Goal: Communication & Community: Participate in discussion

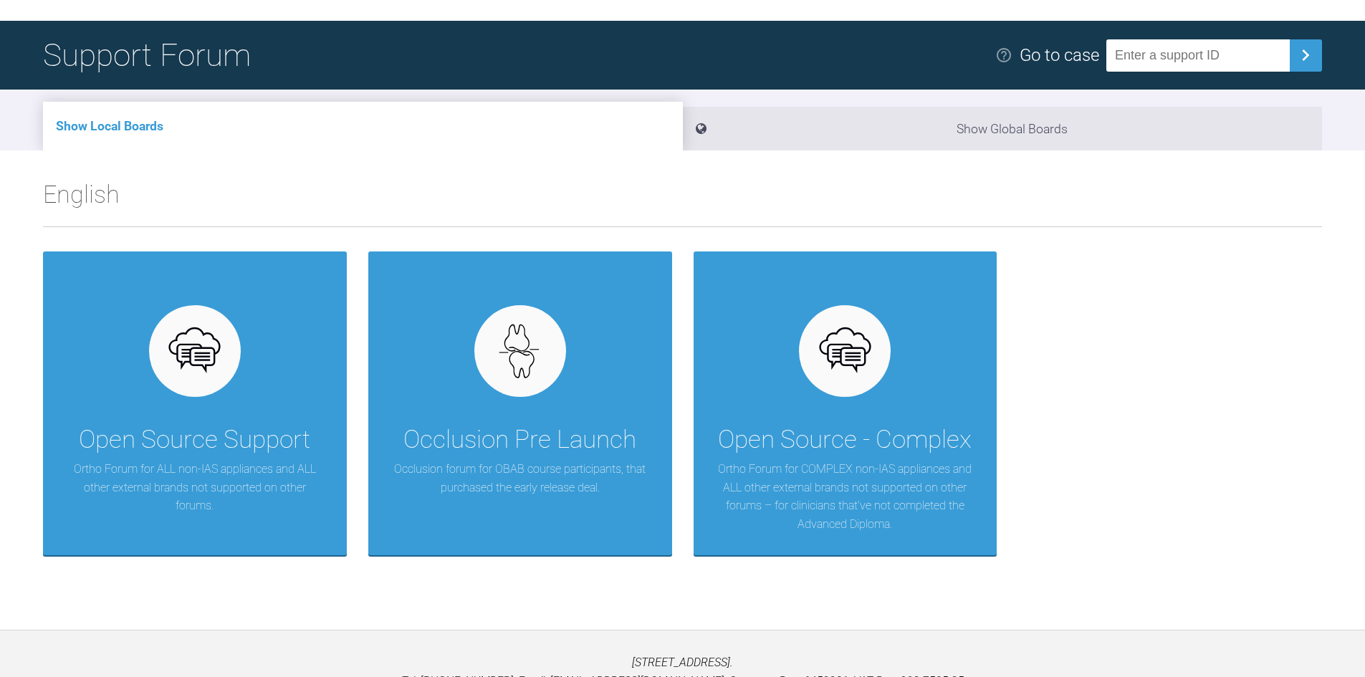
scroll to position [143, 0]
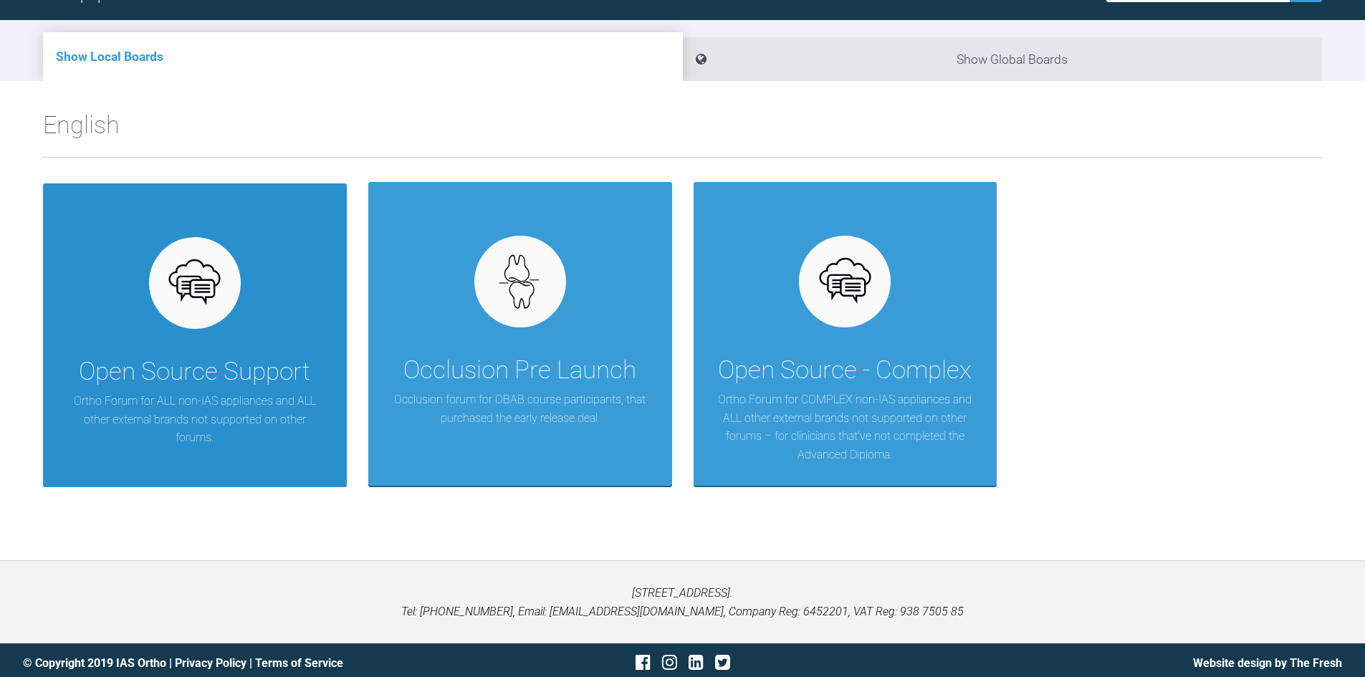
click at [264, 281] on div "Open Source Support Ortho Forum for ALL non-IAS appliances and ALL other extern…" at bounding box center [195, 335] width 304 height 304
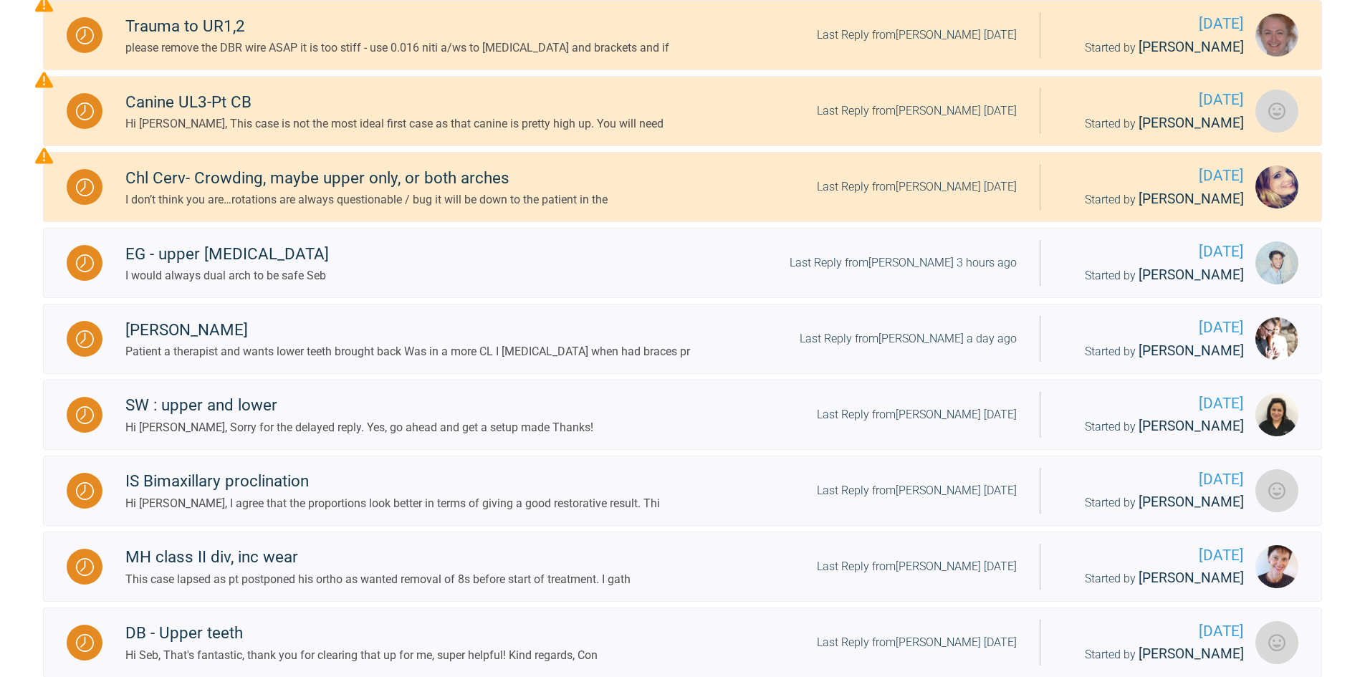
scroll to position [430, 0]
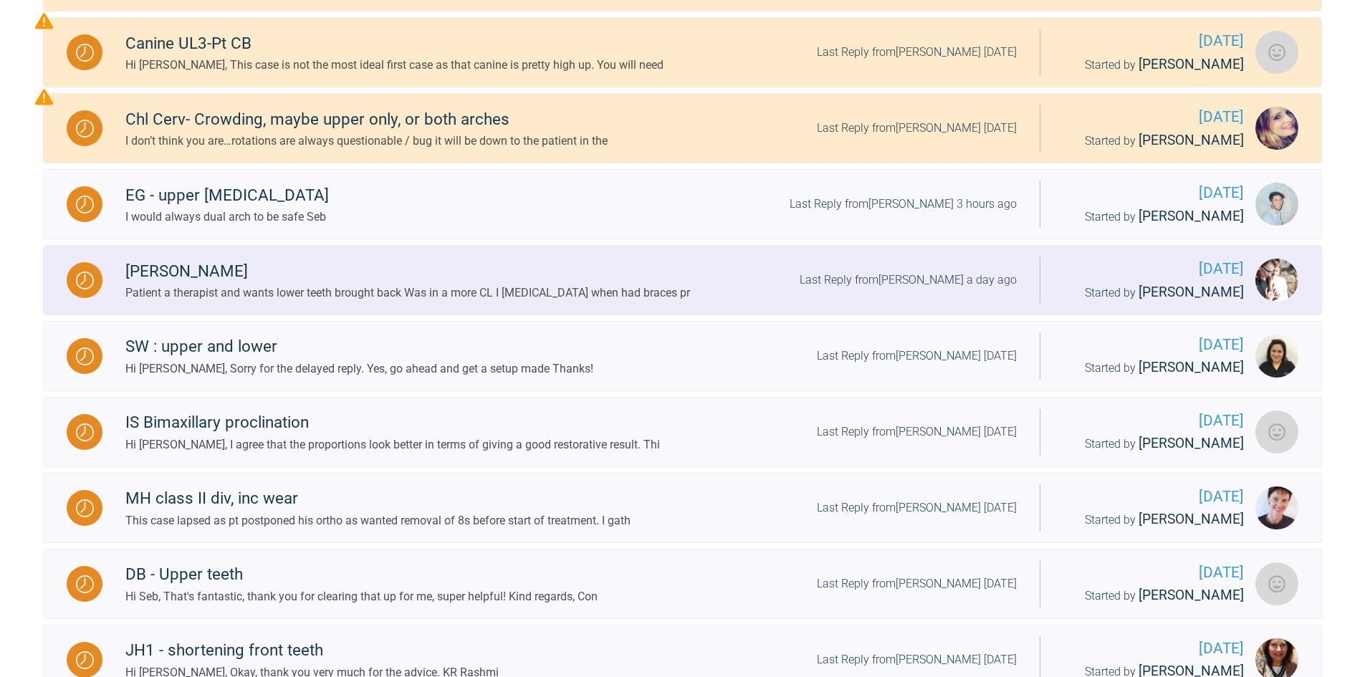
click at [406, 291] on div "Patient a therapist and wants lower teeth brought back Was in a more CL I [MEDI…" at bounding box center [407, 293] width 565 height 19
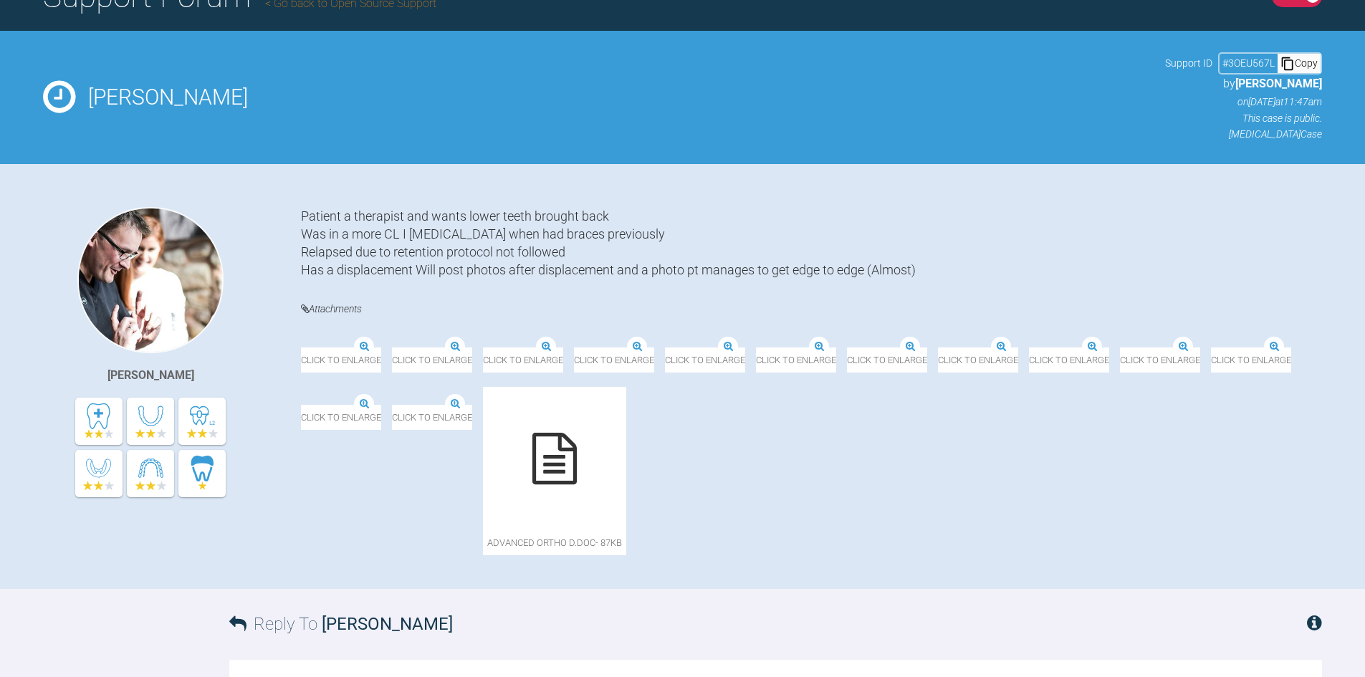
scroll to position [11, 0]
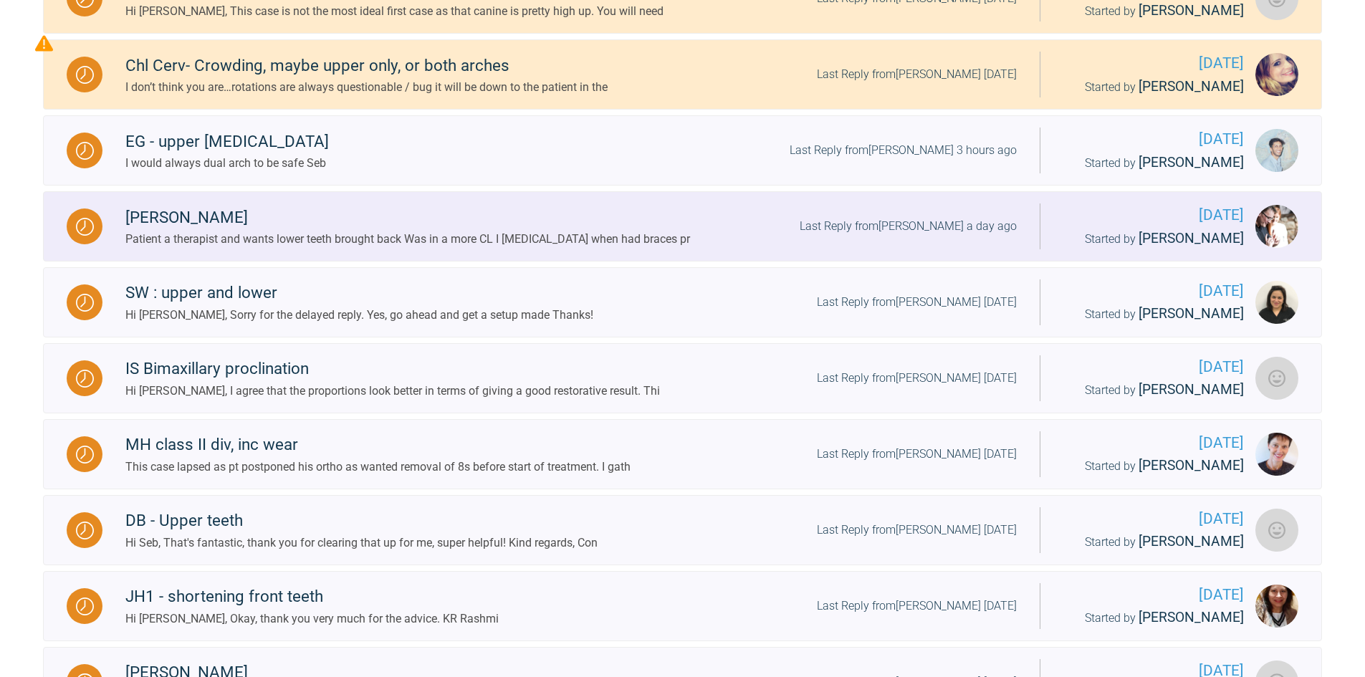
scroll to position [502, 0]
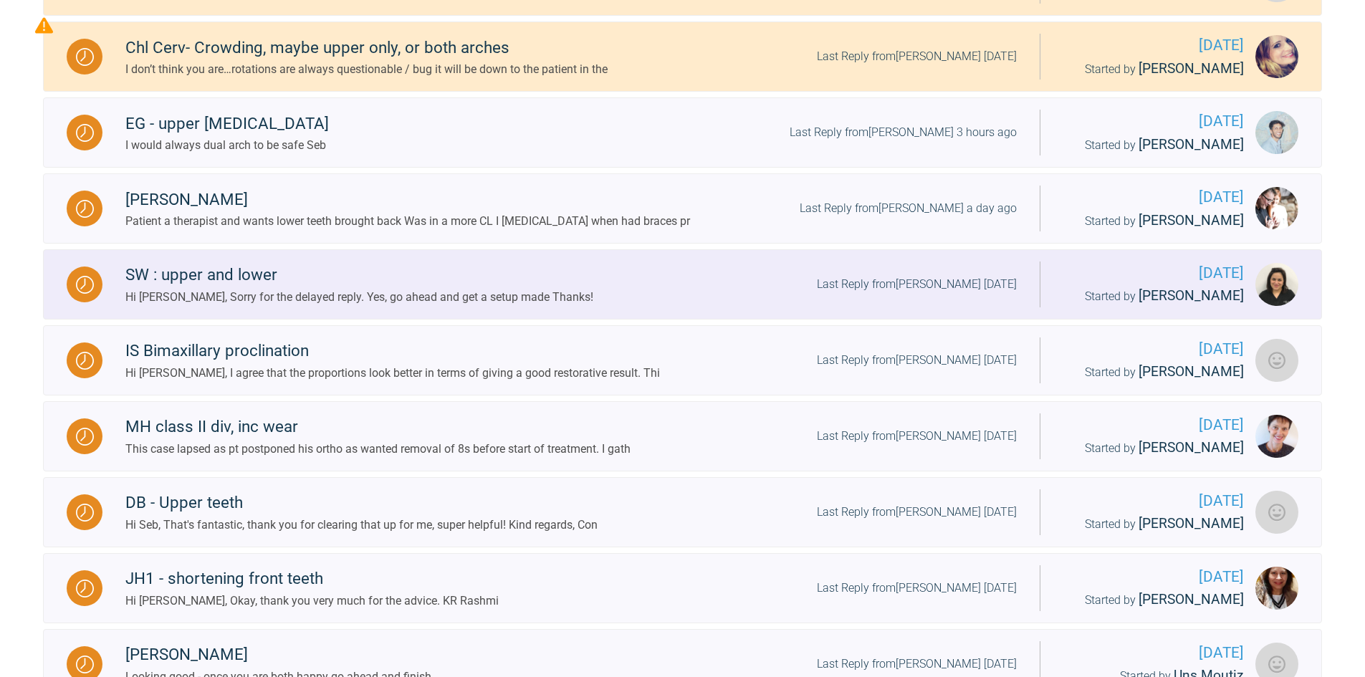
click at [260, 271] on div "SW : upper and lower" at bounding box center [359, 275] width 468 height 26
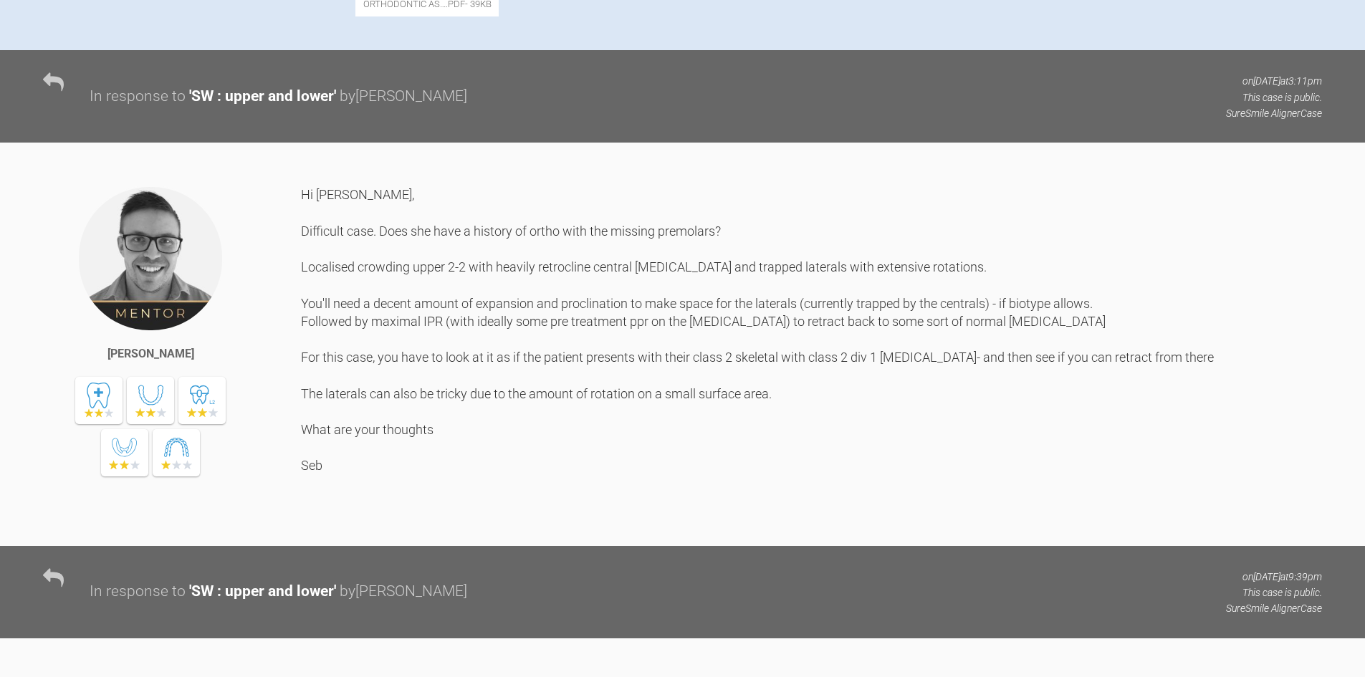
scroll to position [717, 0]
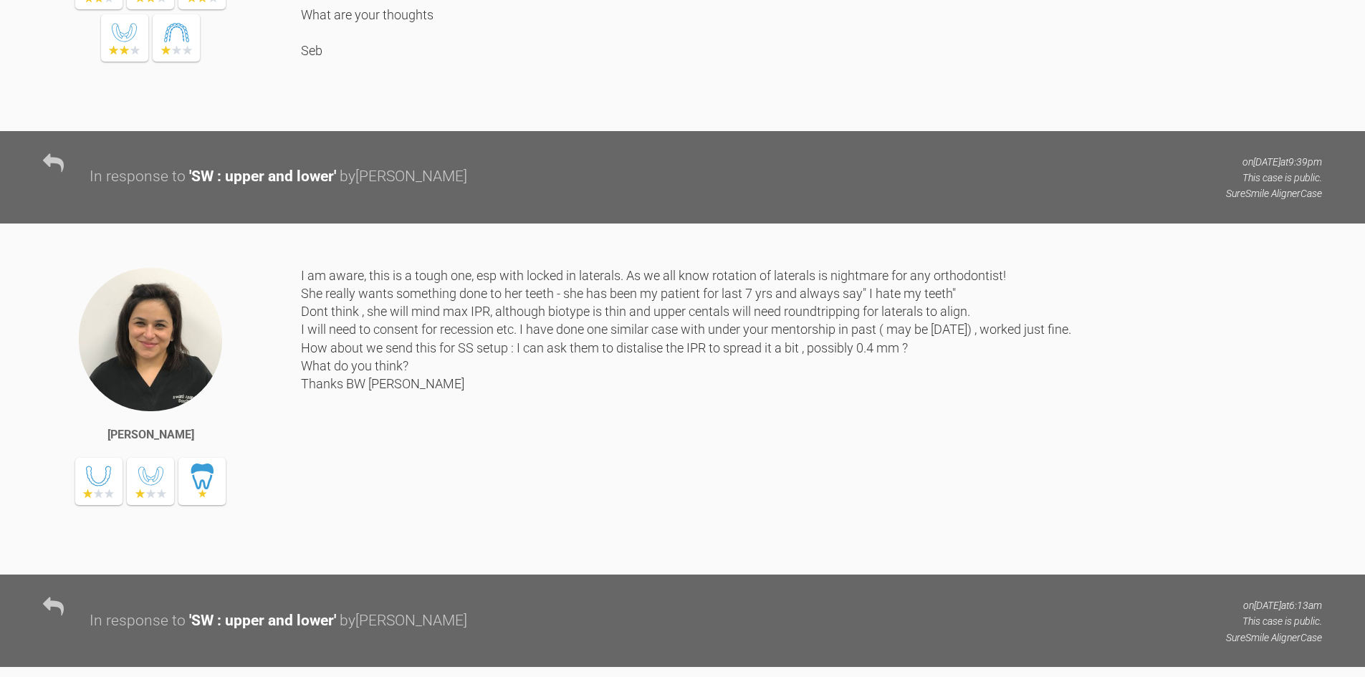
scroll to position [1003, 0]
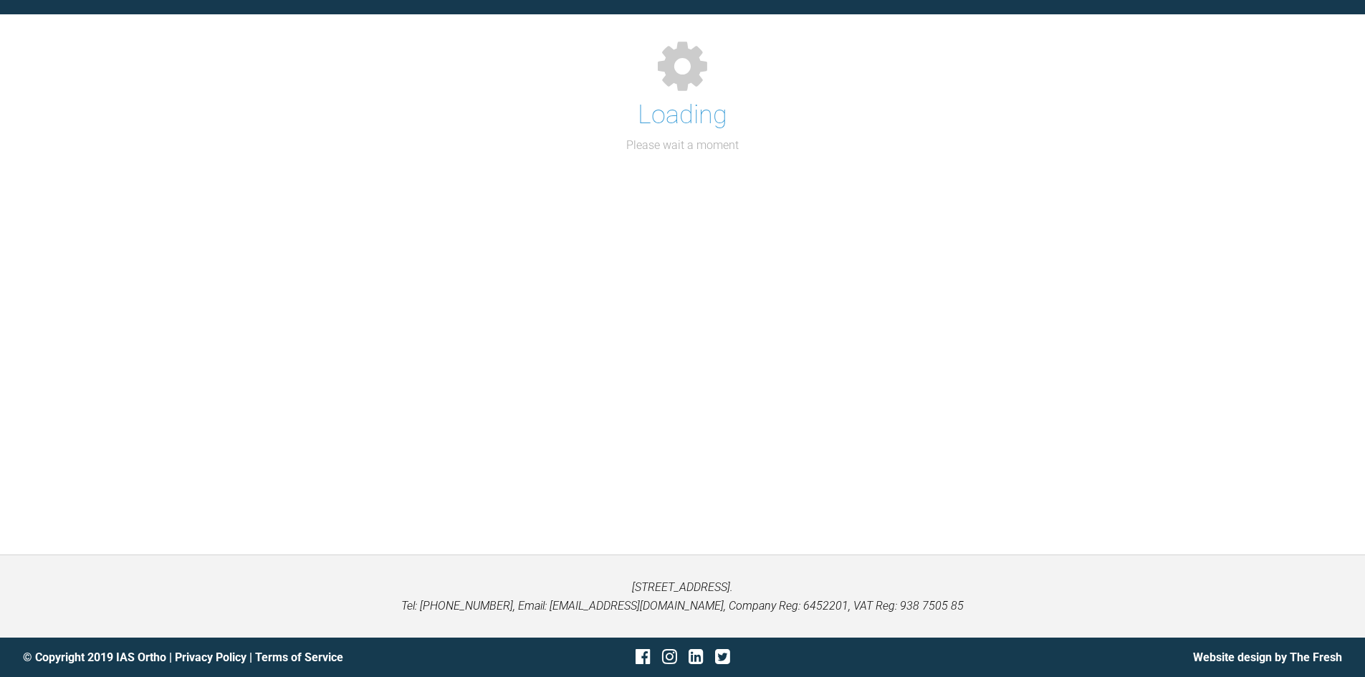
scroll to position [795, 0]
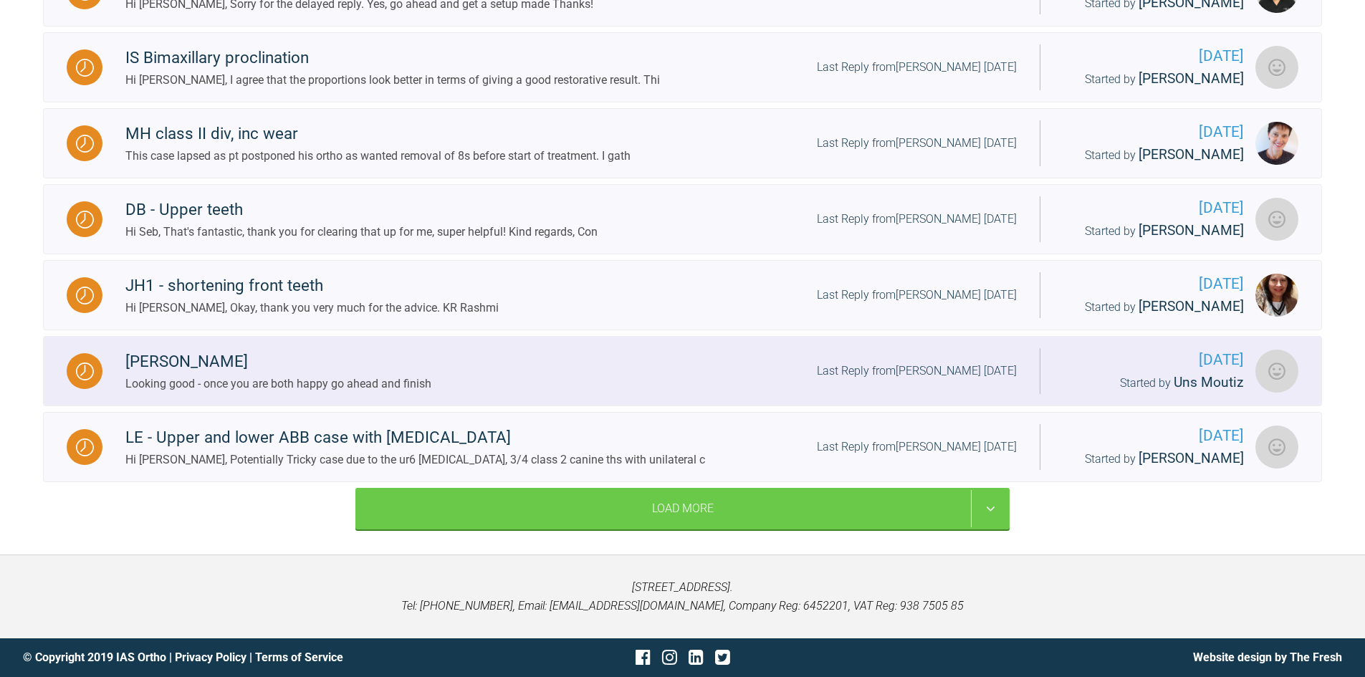
click at [263, 368] on div "[PERSON_NAME]" at bounding box center [278, 362] width 306 height 26
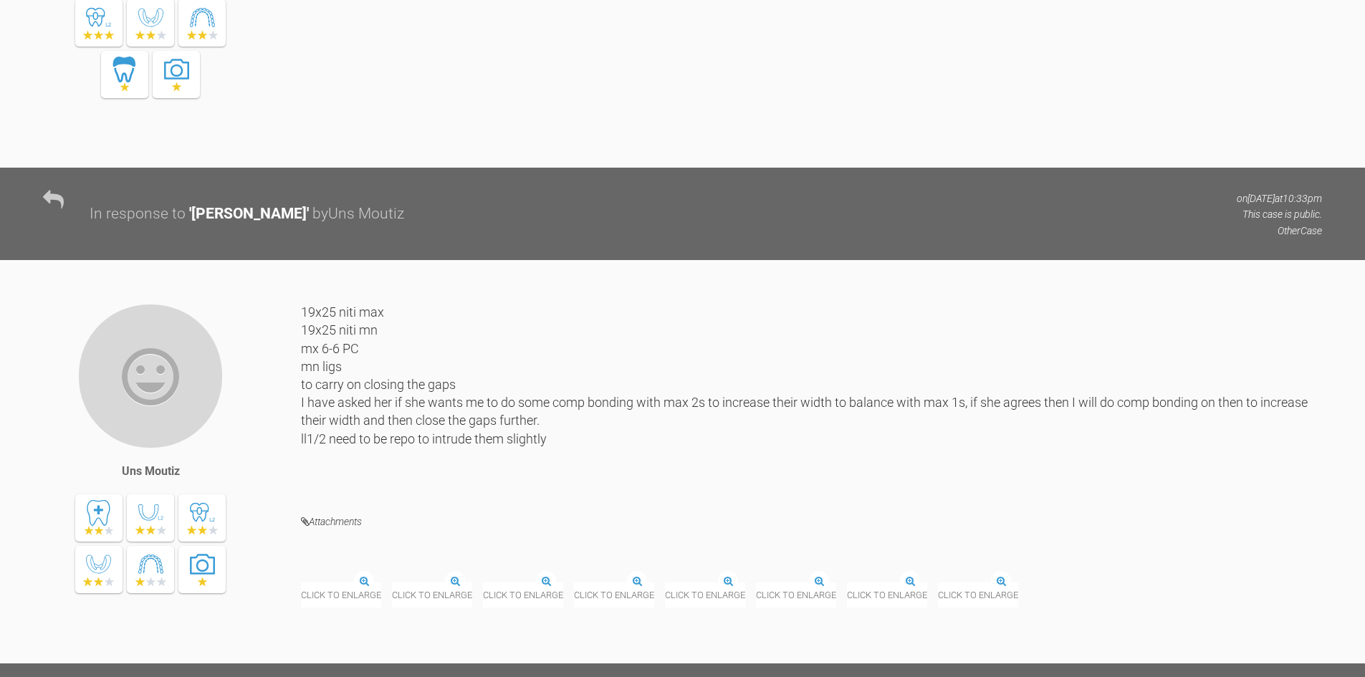
scroll to position [4235, 0]
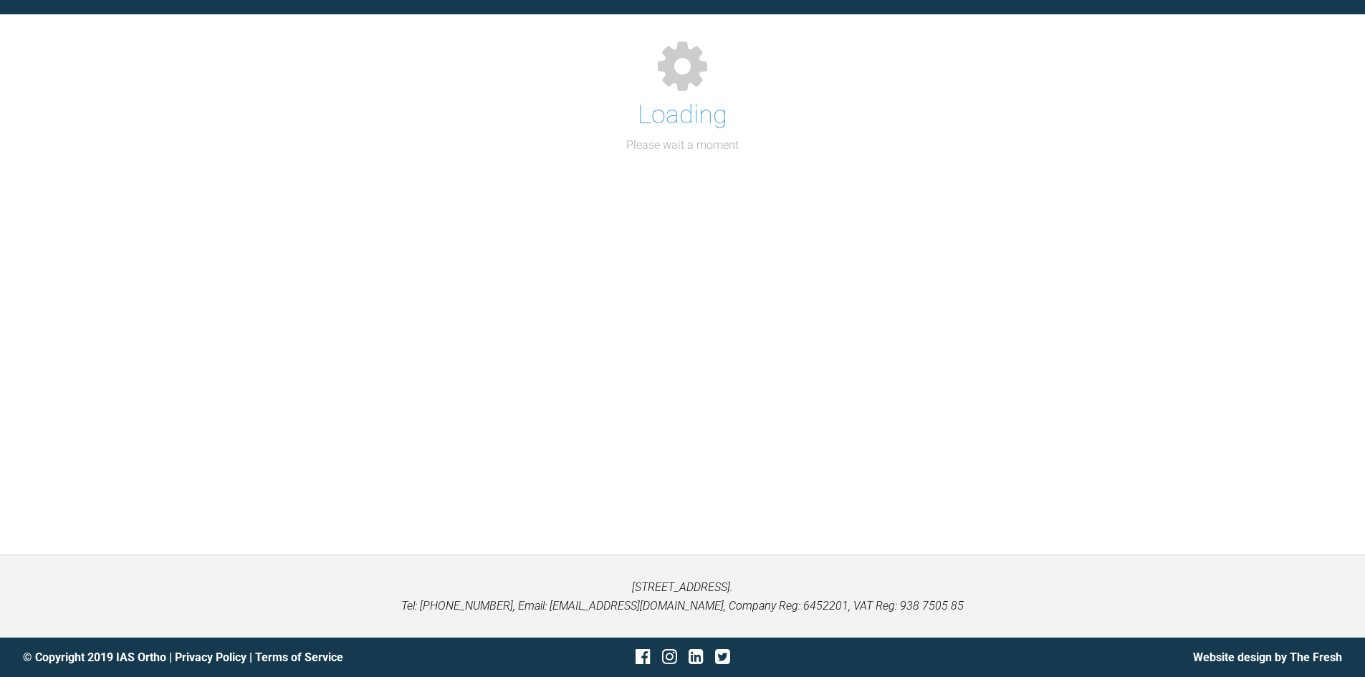
scroll to position [795, 0]
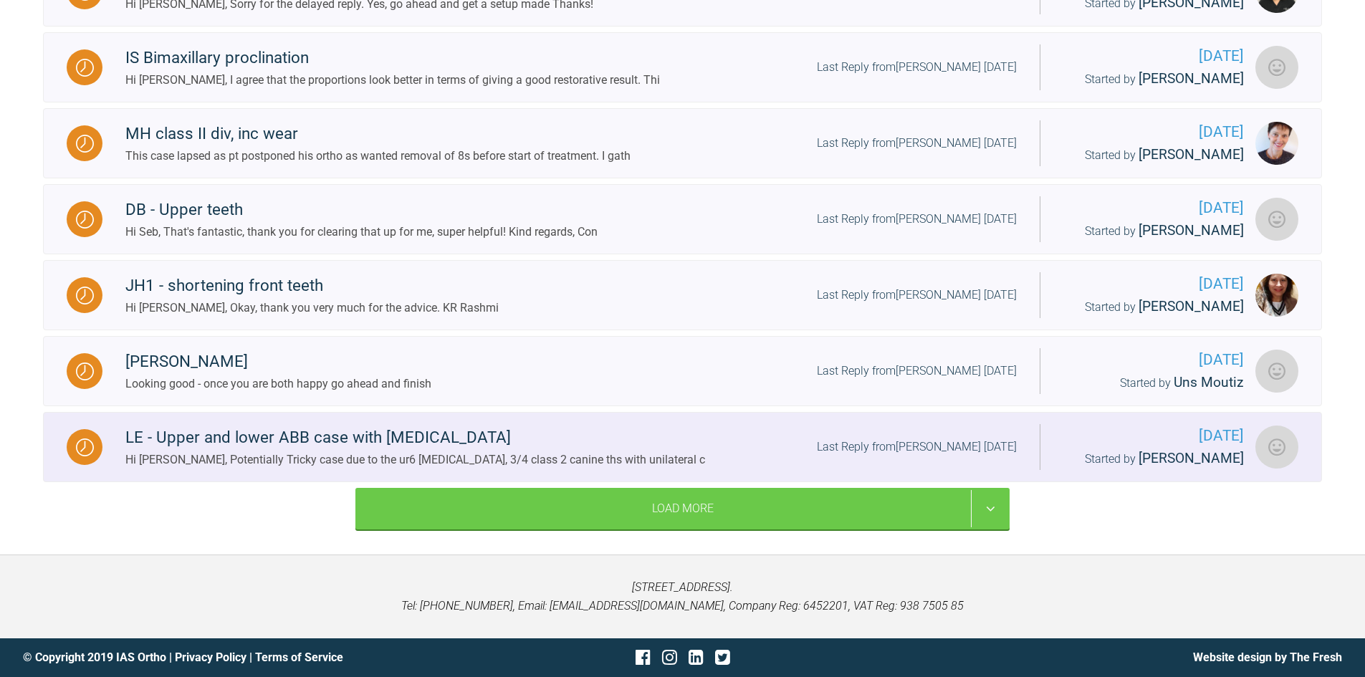
click at [447, 437] on div "LE - Upper and lower ABB case with [MEDICAL_DATA]" at bounding box center [415, 438] width 580 height 26
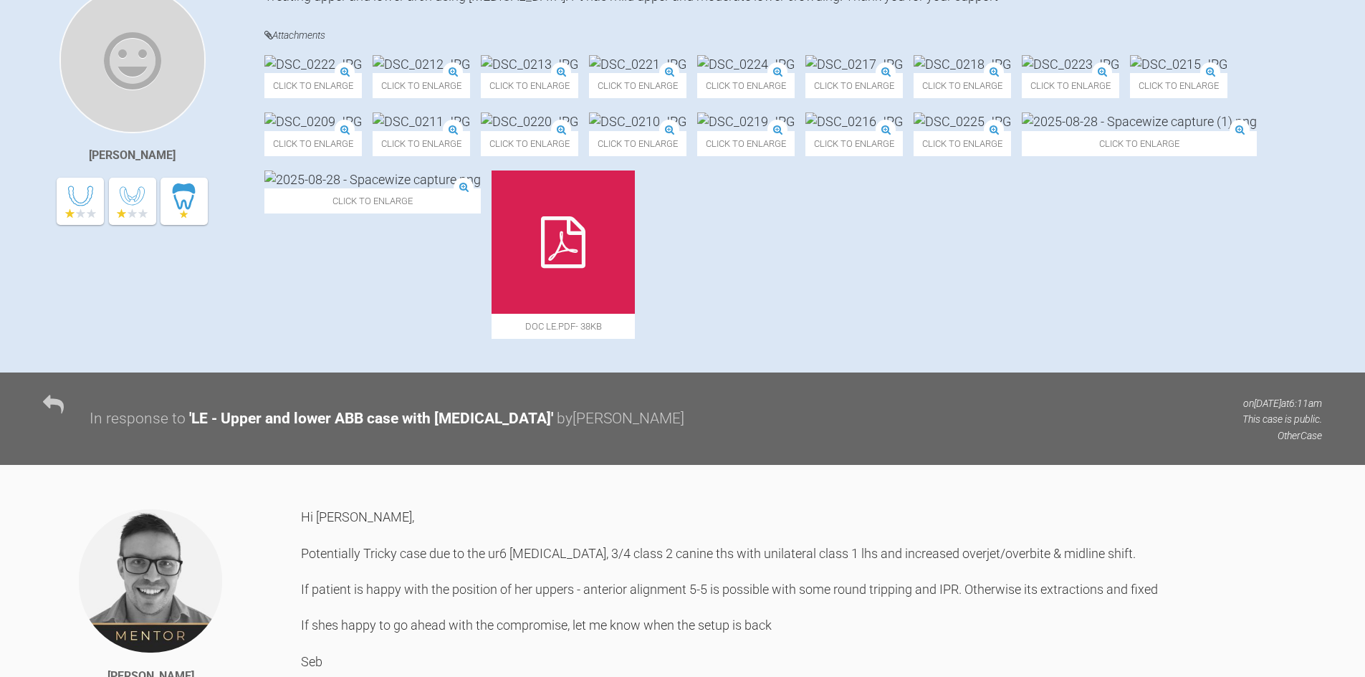
scroll to position [365, 0]
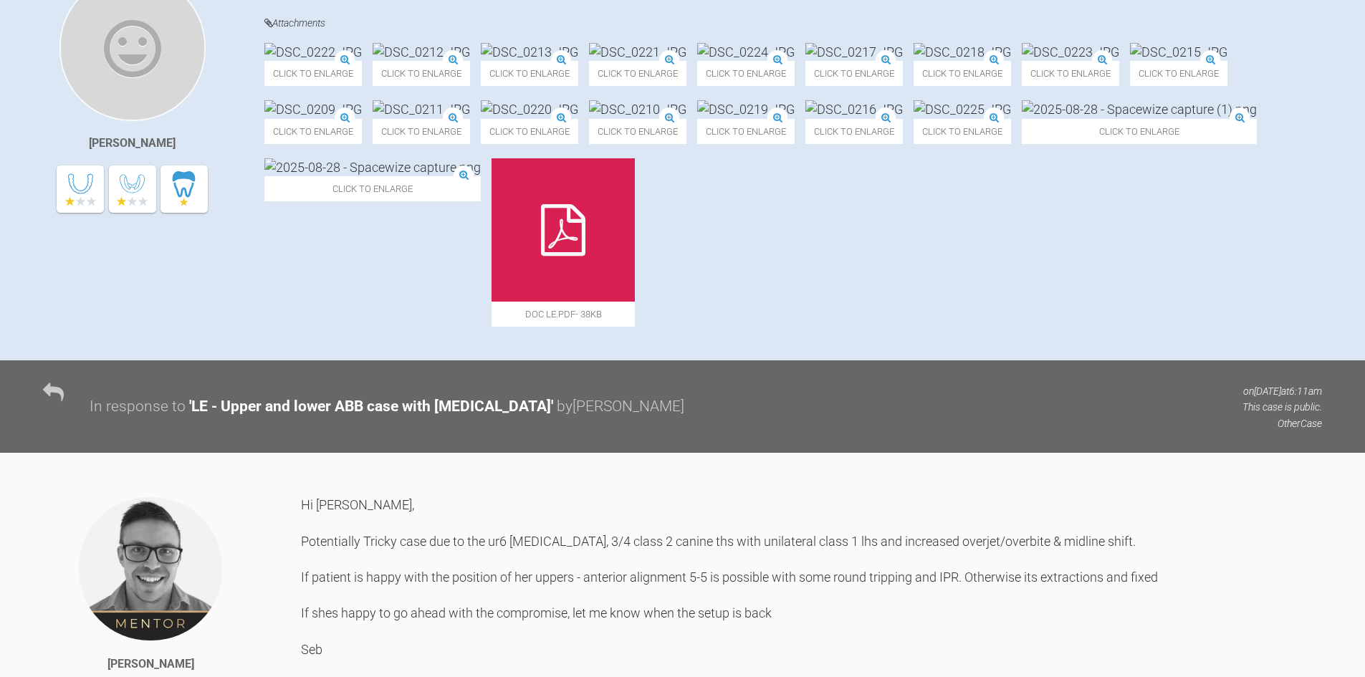
click at [1022, 118] on img at bounding box center [1139, 109] width 235 height 18
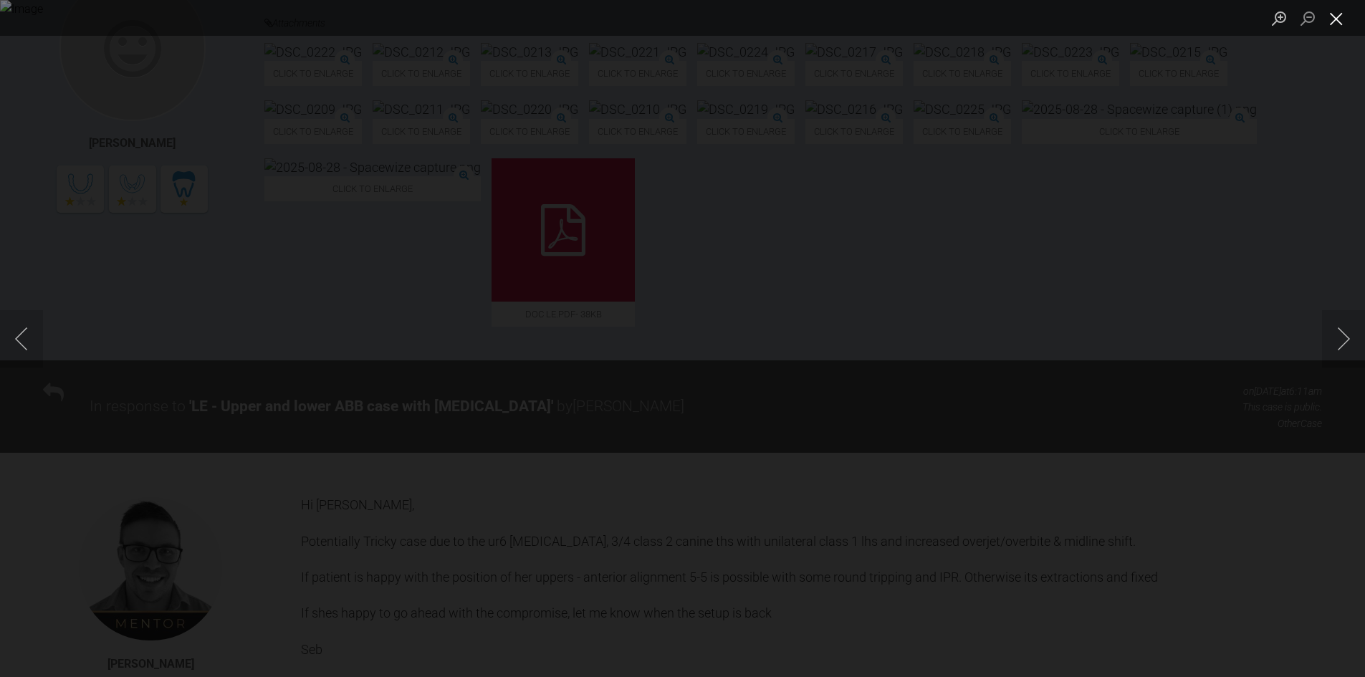
click at [1342, 14] on button "Close lightbox" at bounding box center [1336, 18] width 29 height 25
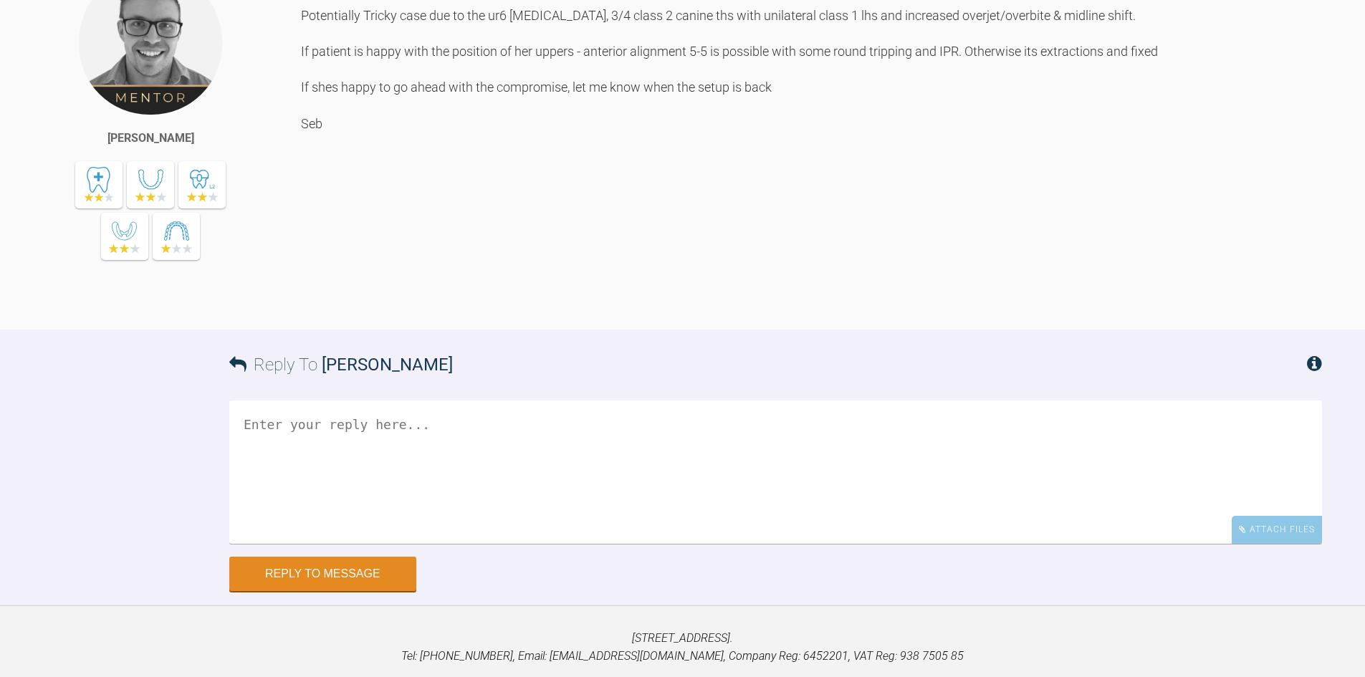
scroll to position [801, 0]
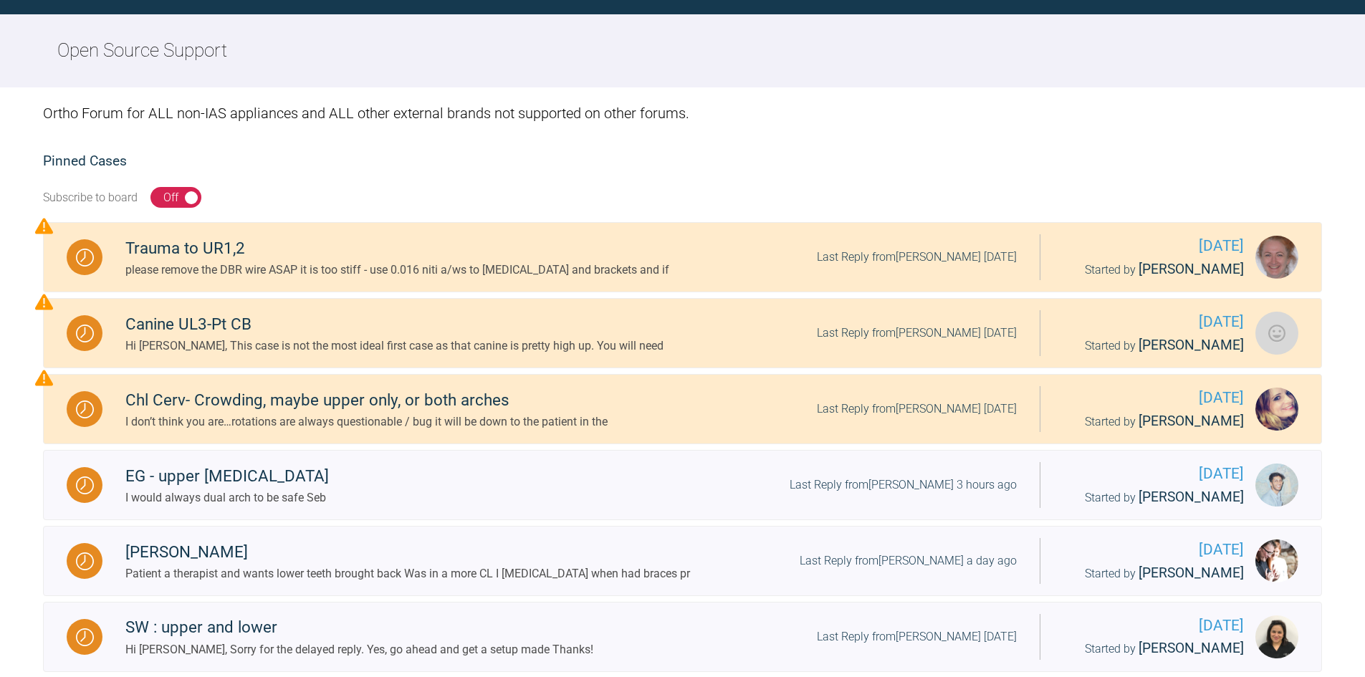
scroll to position [795, 0]
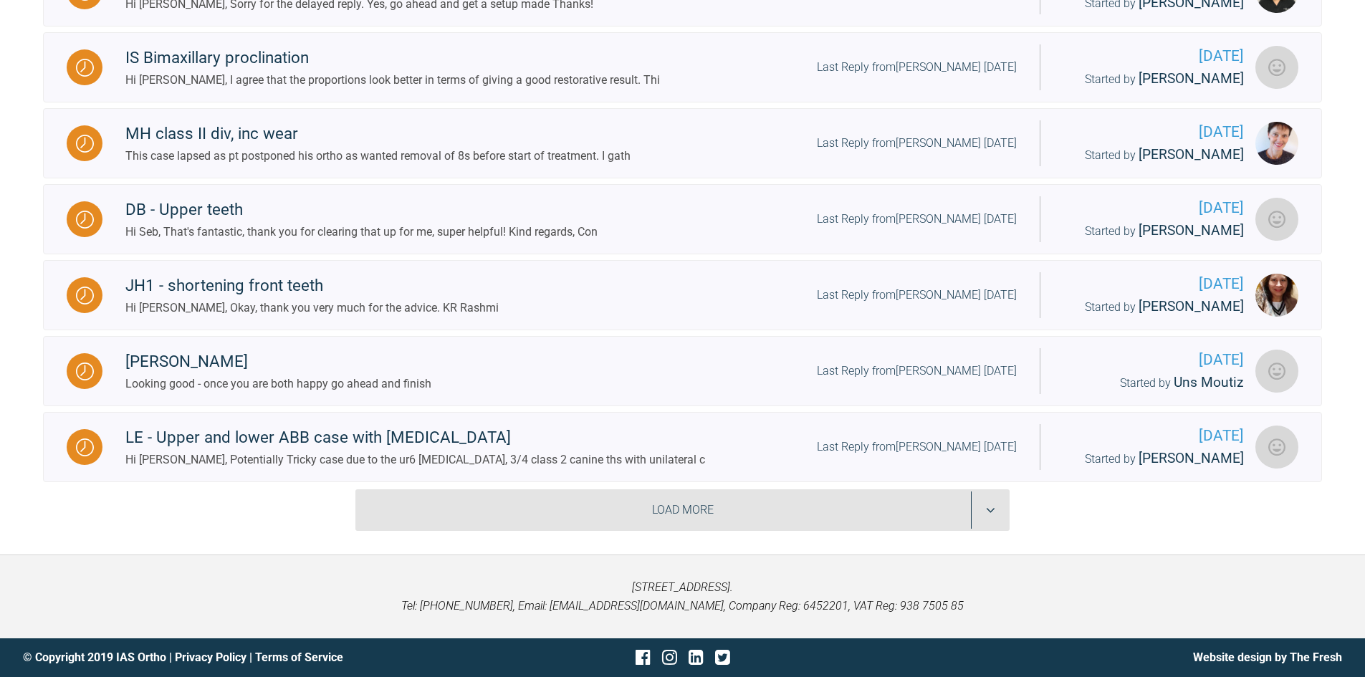
click at [727, 503] on div "Load More" at bounding box center [682, 511] width 654 height 42
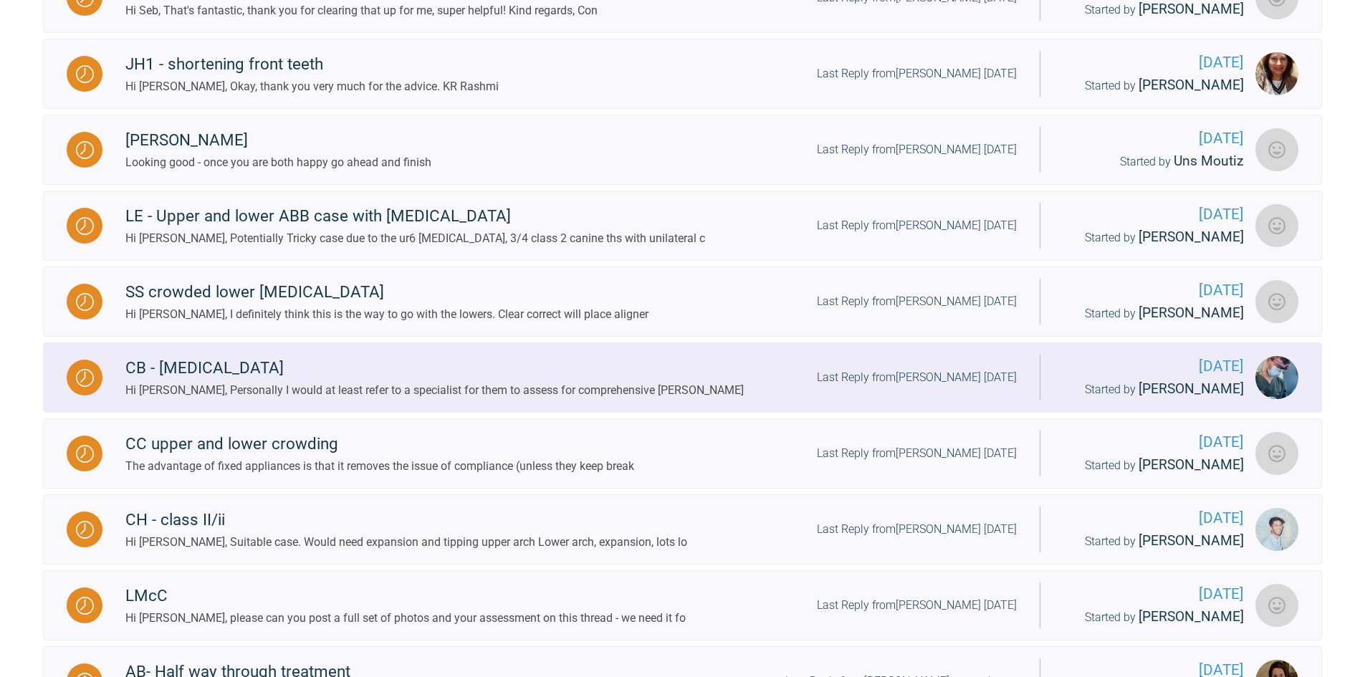
click at [381, 371] on div "CB - Invisalign" at bounding box center [434, 368] width 619 height 26
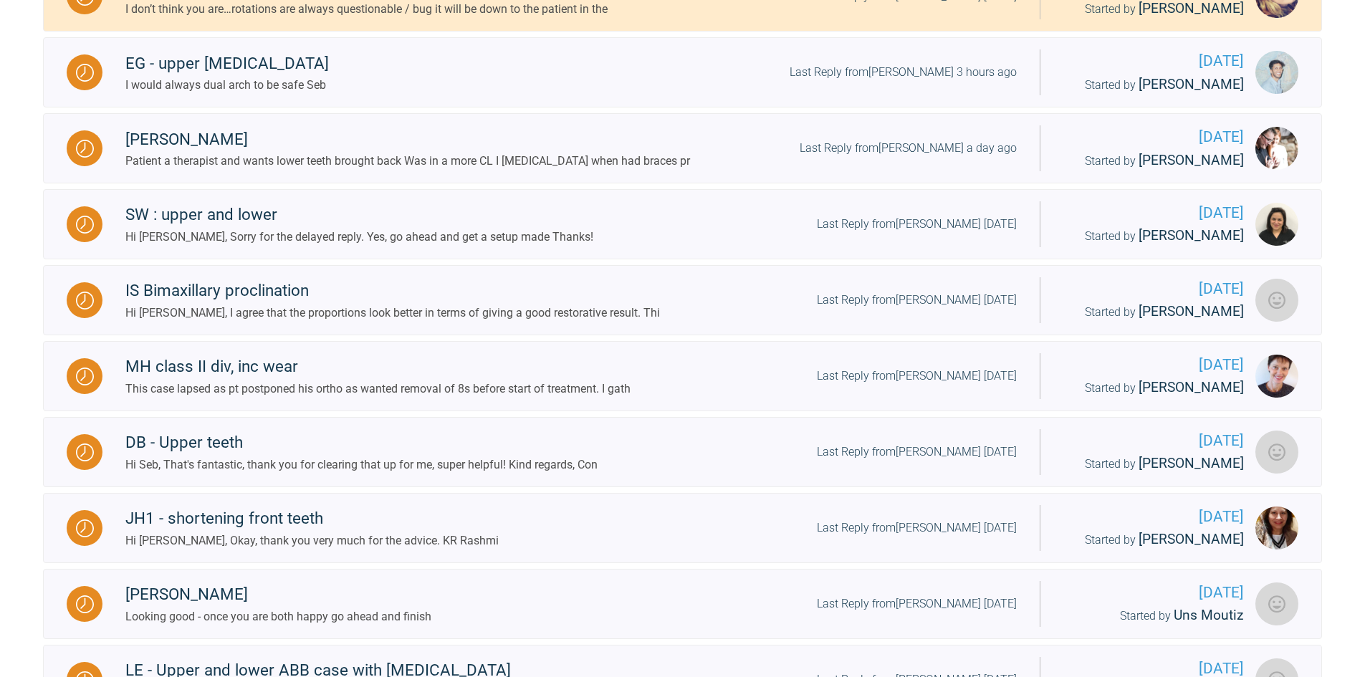
scroll to position [795, 0]
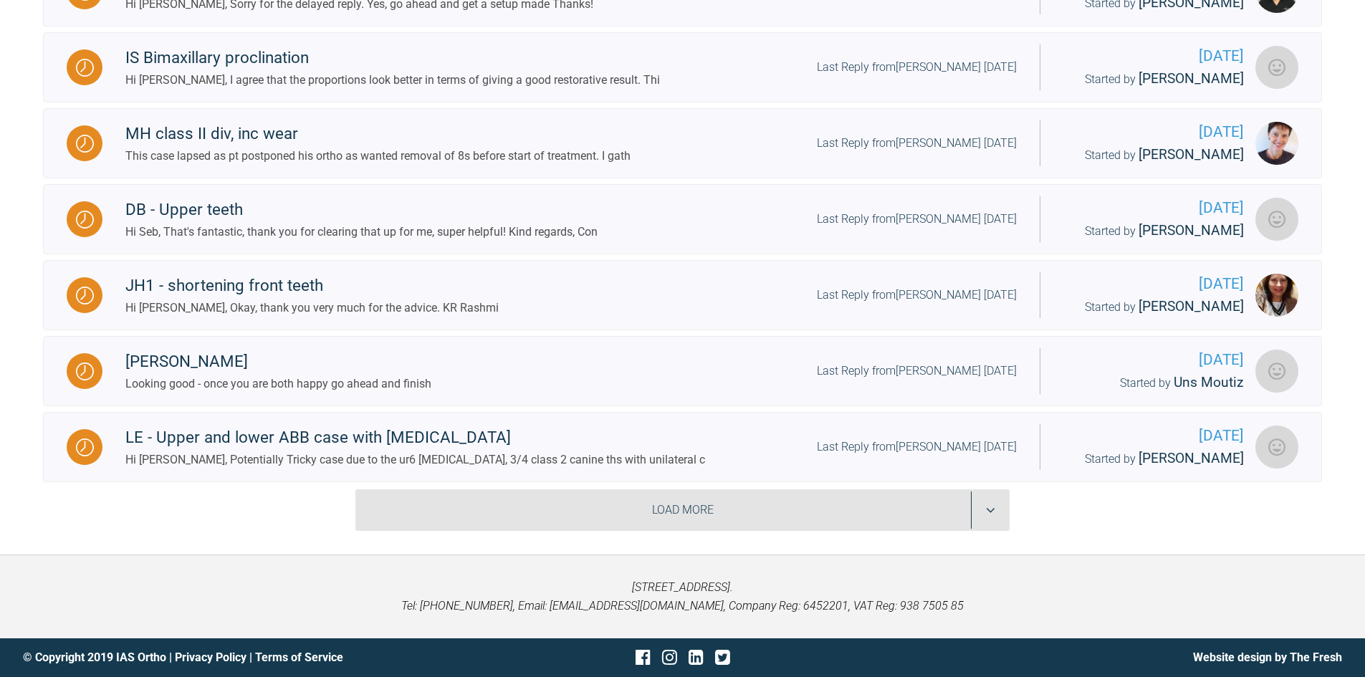
click at [608, 519] on div "Load More" at bounding box center [682, 511] width 654 height 42
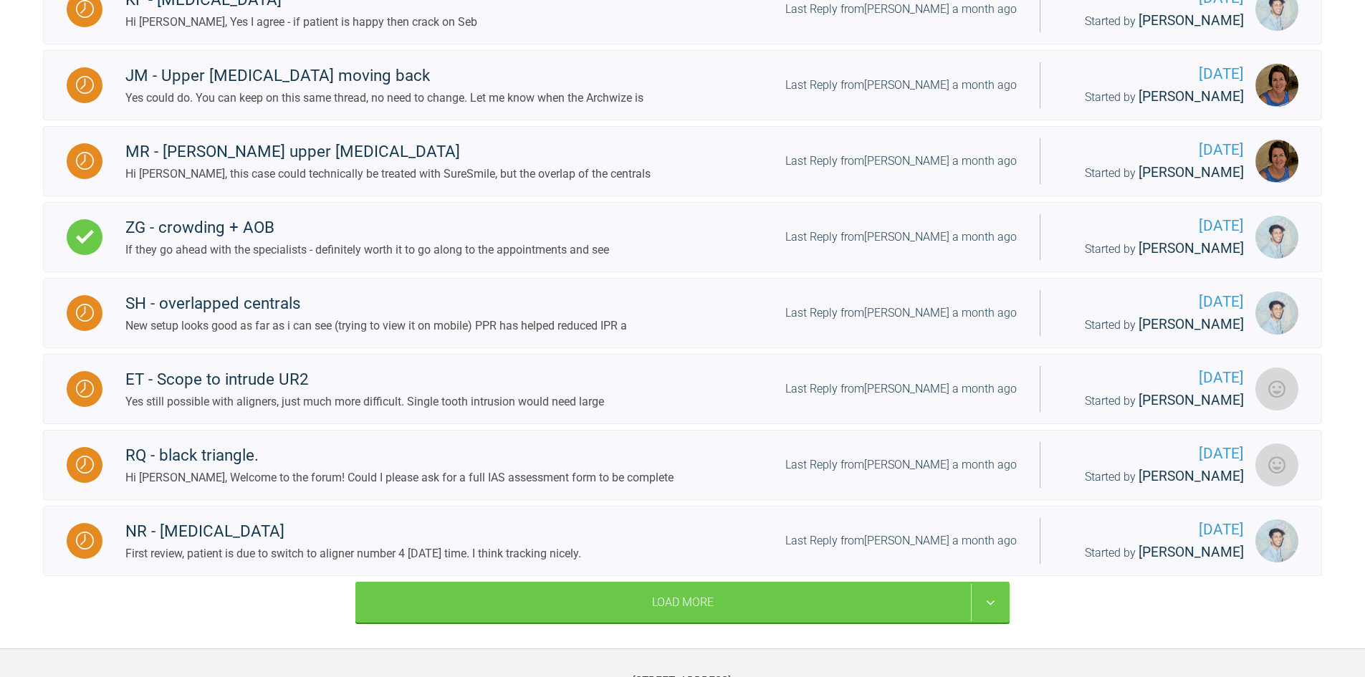
scroll to position [1942, 0]
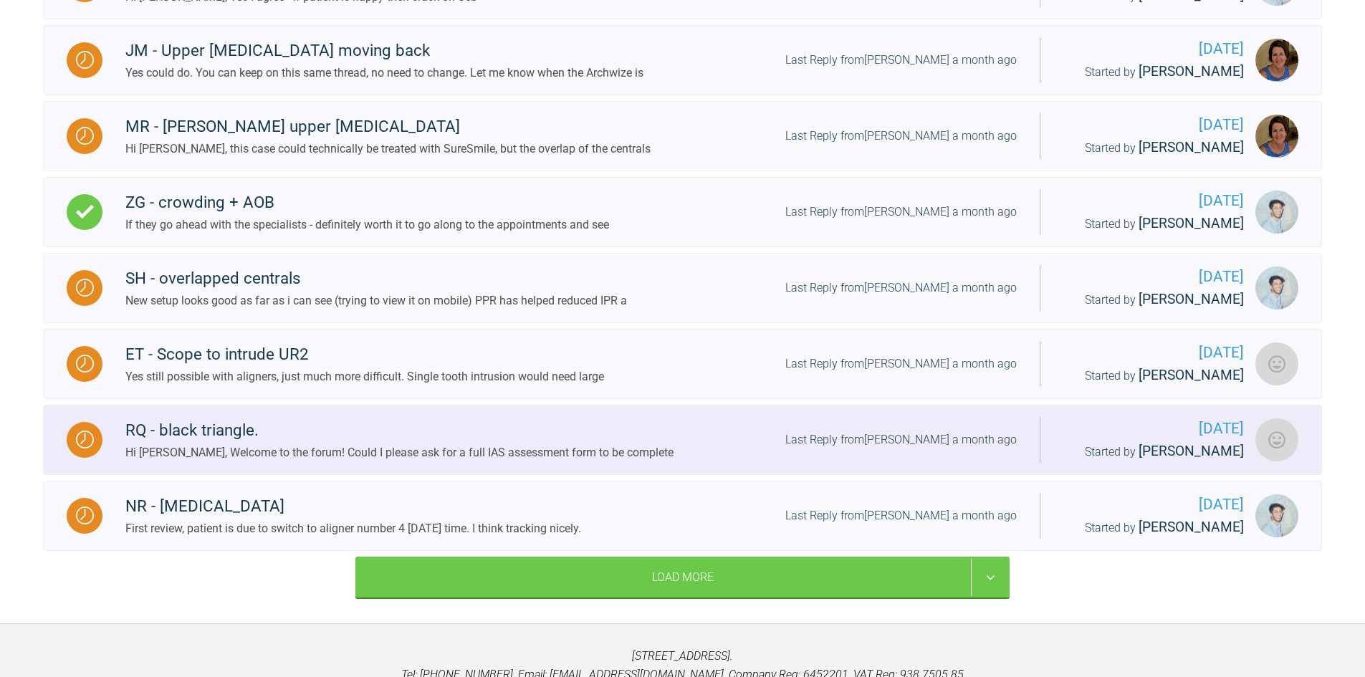
click at [285, 434] on div "RQ - black triangle." at bounding box center [399, 431] width 548 height 26
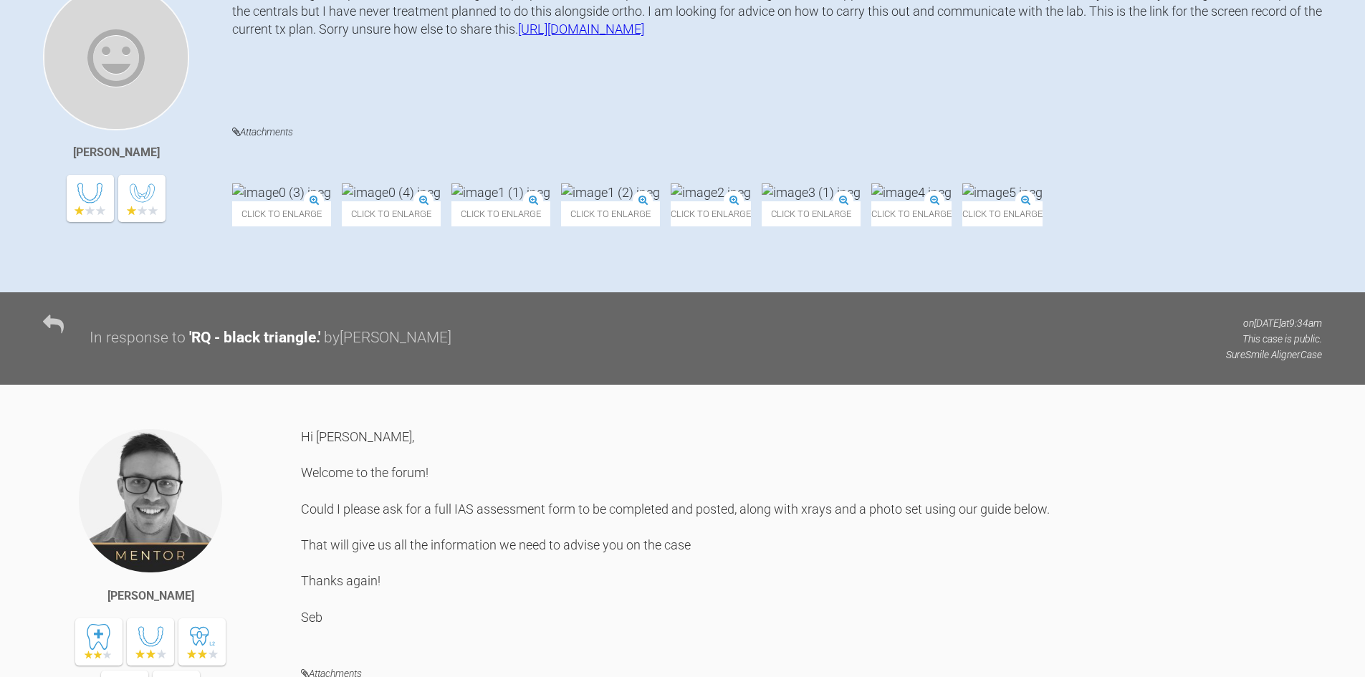
scroll to position [229, 0]
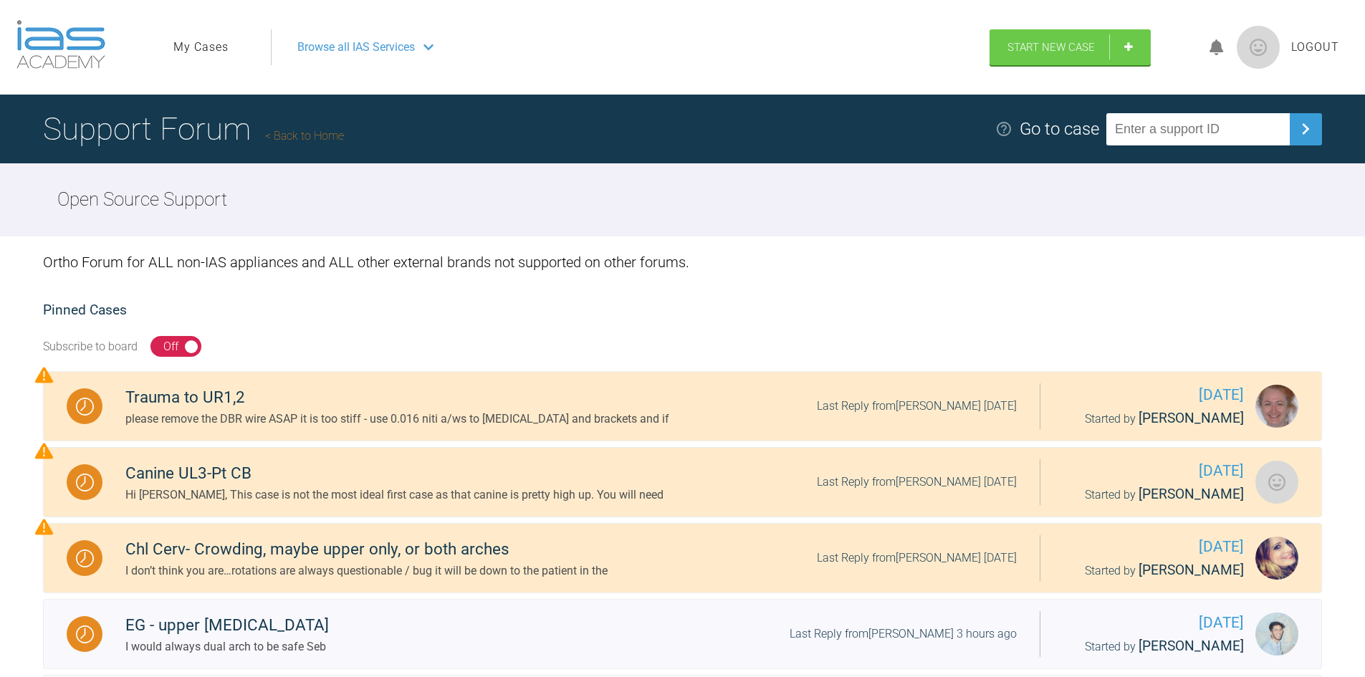
click at [1178, 133] on input "text" at bounding box center [1198, 129] width 183 height 32
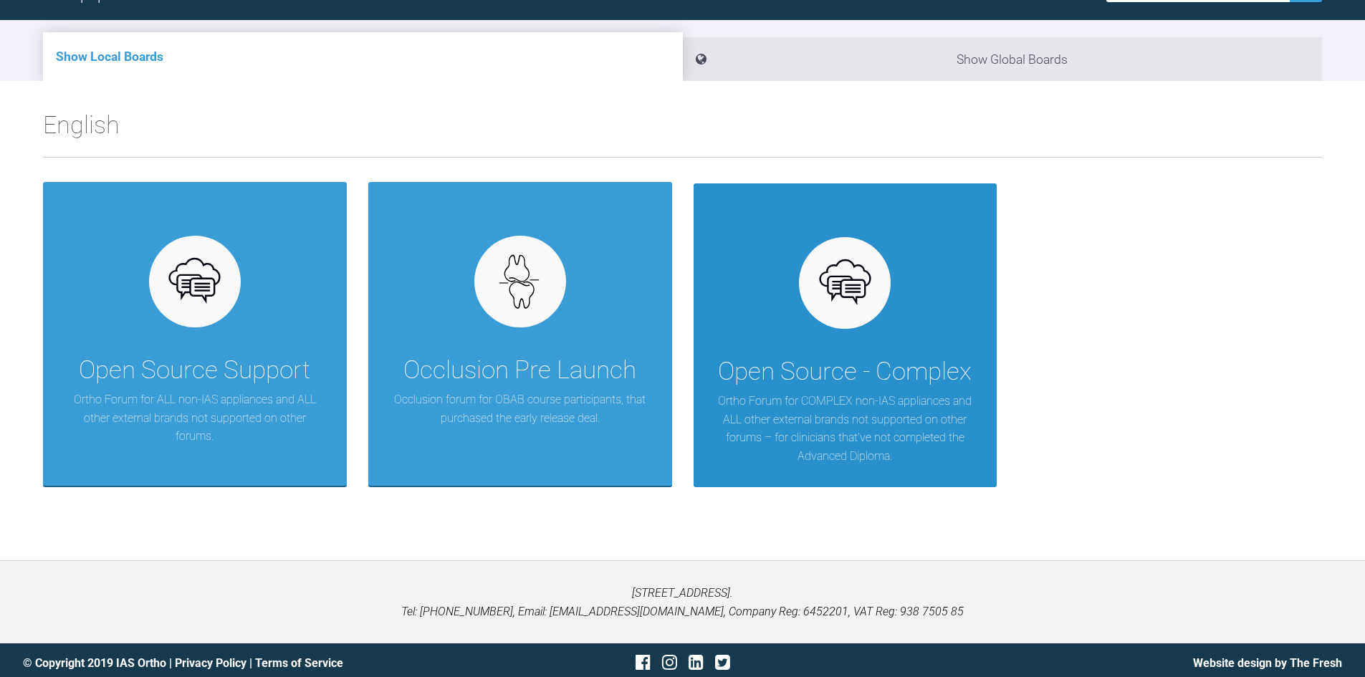
click at [884, 355] on div "Open Source - Complex" at bounding box center [845, 372] width 254 height 40
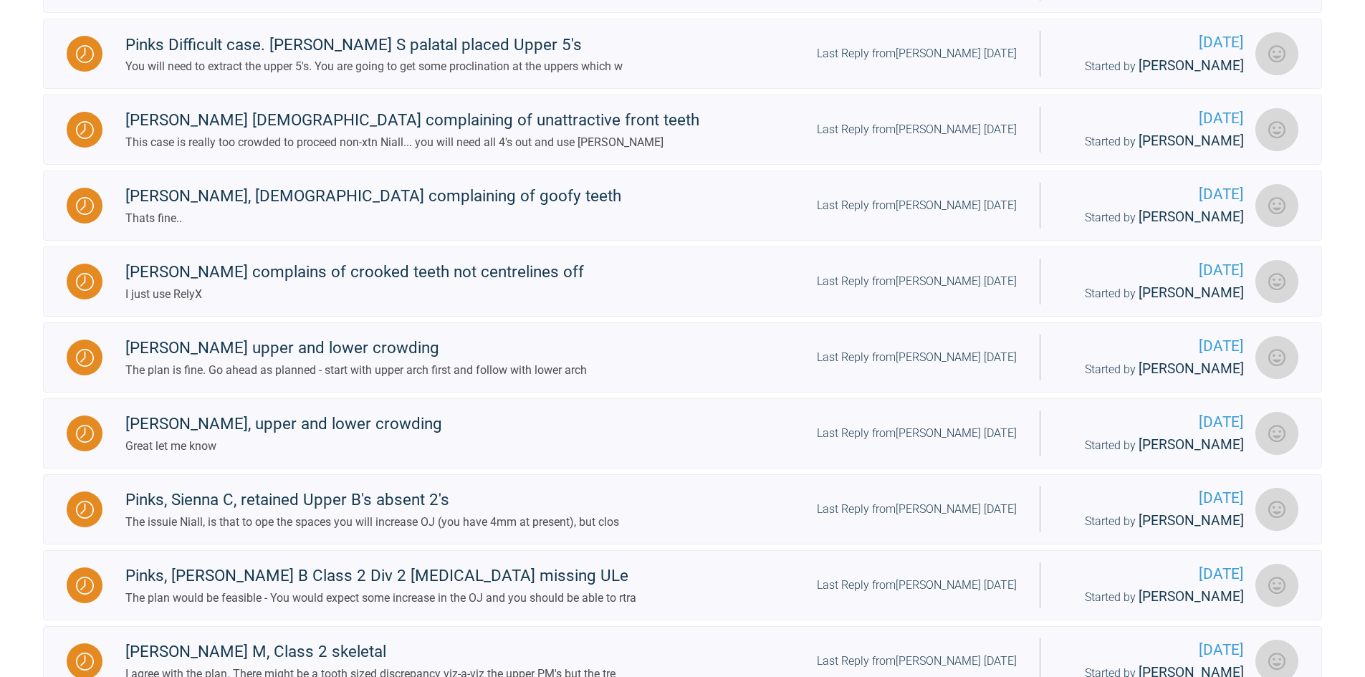
scroll to position [717, 0]
